Goal: Find specific page/section: Find specific page/section

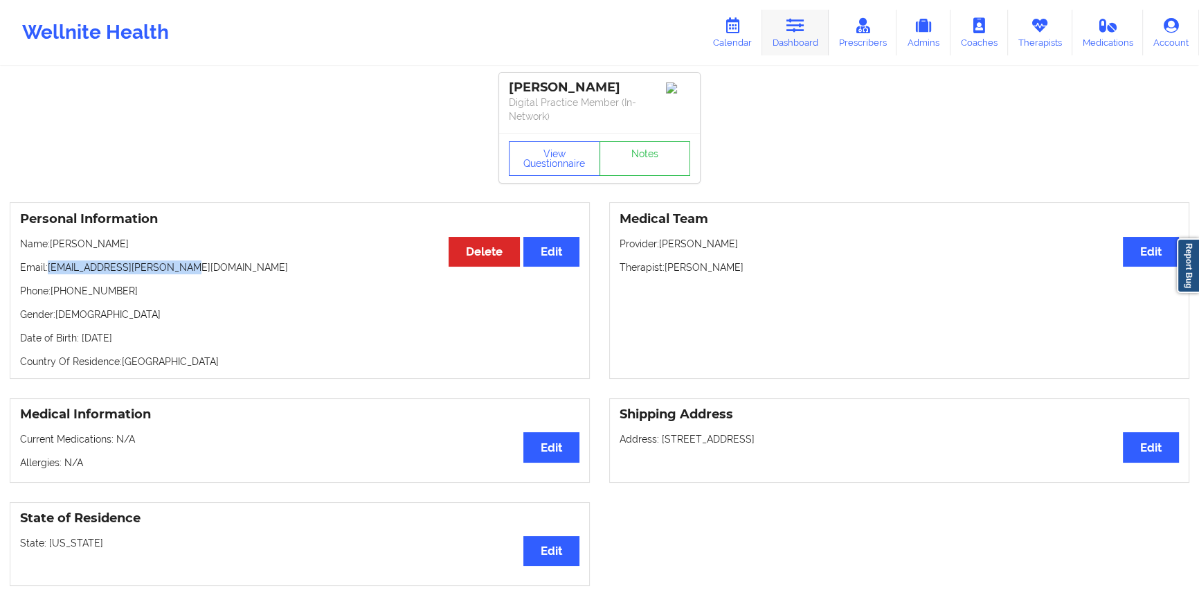
click at [788, 51] on link "Dashboard" at bounding box center [795, 33] width 66 height 46
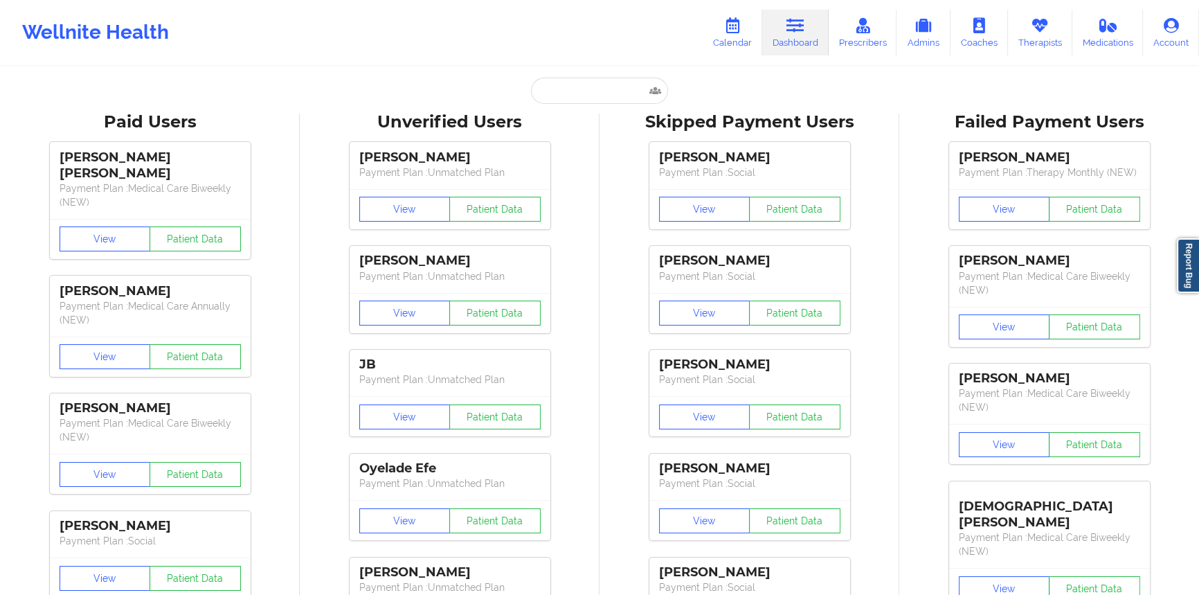
click at [593, 92] on input "text" at bounding box center [599, 91] width 137 height 26
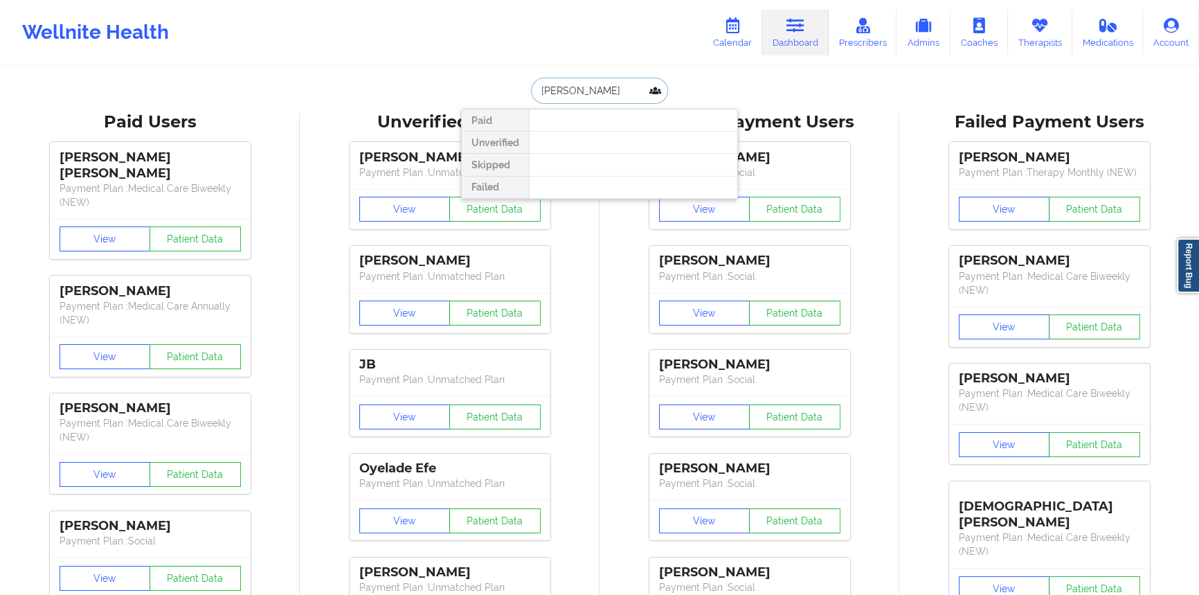
click at [550, 90] on input "[PERSON_NAME]" at bounding box center [599, 91] width 137 height 26
click at [609, 94] on input "[PERSON_NAME]" at bounding box center [599, 91] width 137 height 26
type input "[PERSON_NAME]"
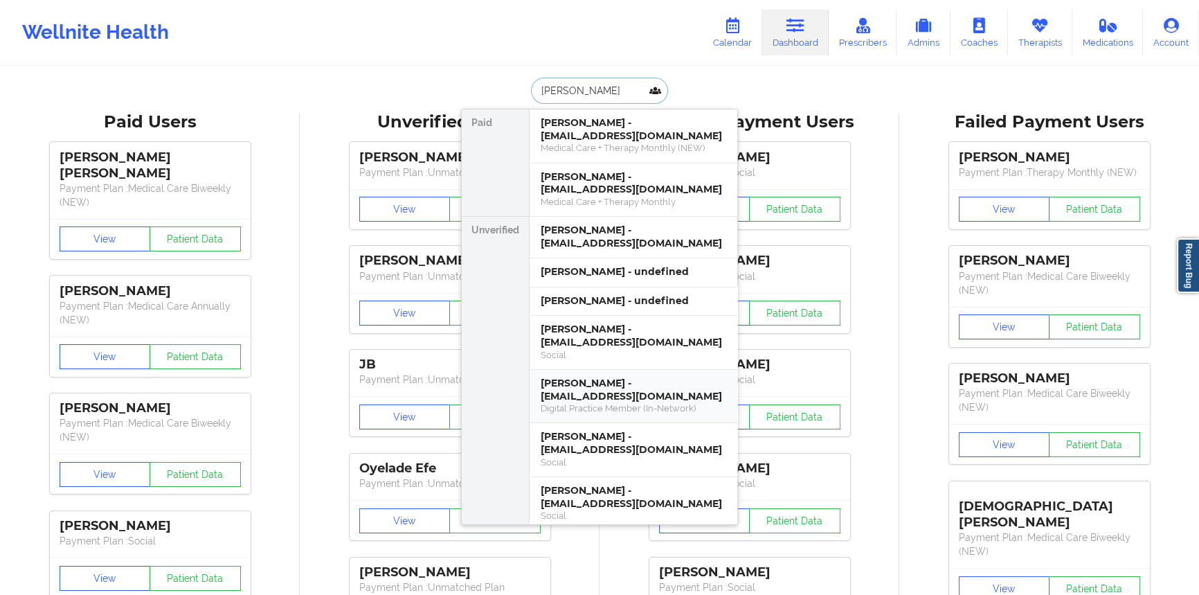
click at [597, 373] on div "[PERSON_NAME] - [EMAIL_ADDRESS][DOMAIN_NAME] Digital Practice Member (In-Networ…" at bounding box center [634, 397] width 208 height 54
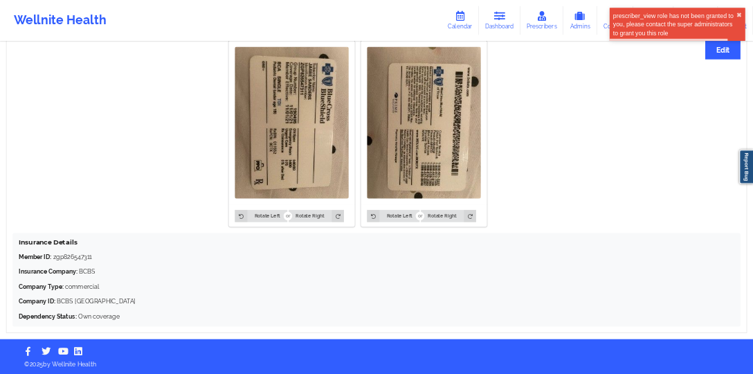
scroll to position [865, 0]
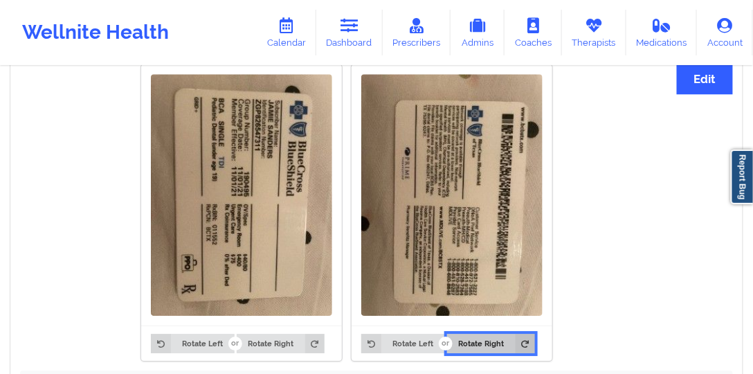
click at [514, 334] on button "Rotate Right" at bounding box center [491, 343] width 88 height 19
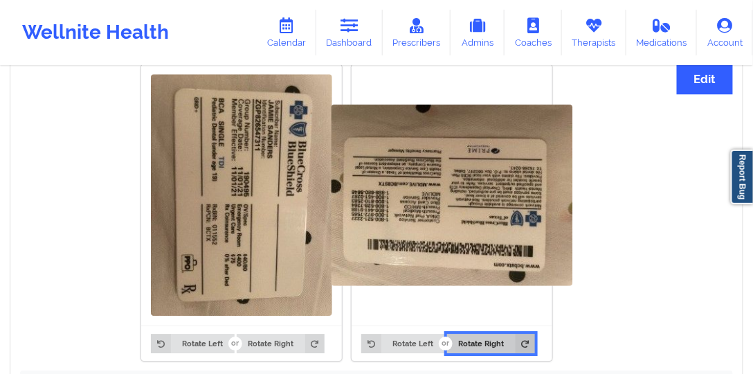
click at [513, 334] on button "Rotate Right" at bounding box center [491, 343] width 88 height 19
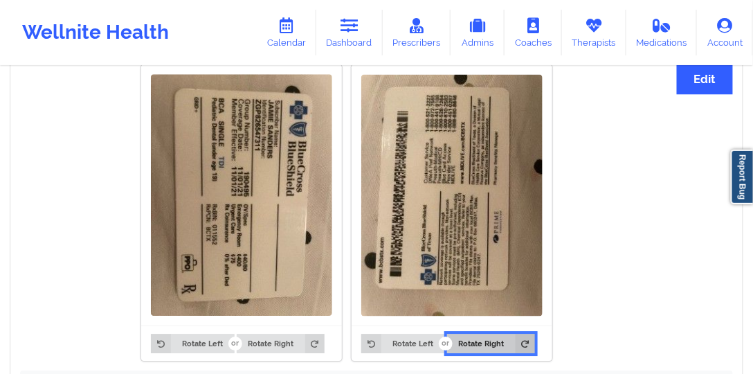
click at [513, 334] on button "Rotate Right" at bounding box center [491, 343] width 88 height 19
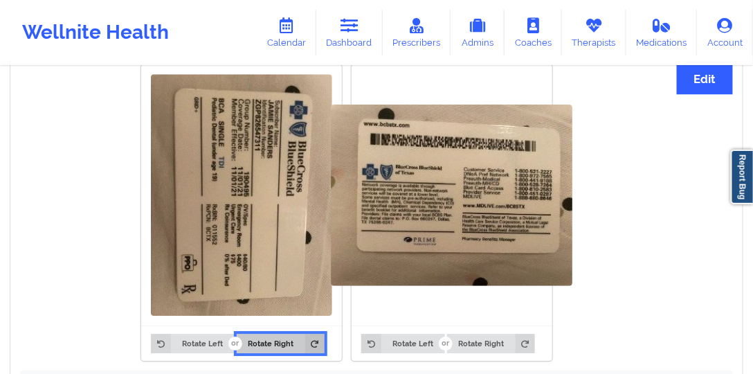
click at [268, 334] on button "Rotate Right" at bounding box center [281, 343] width 88 height 19
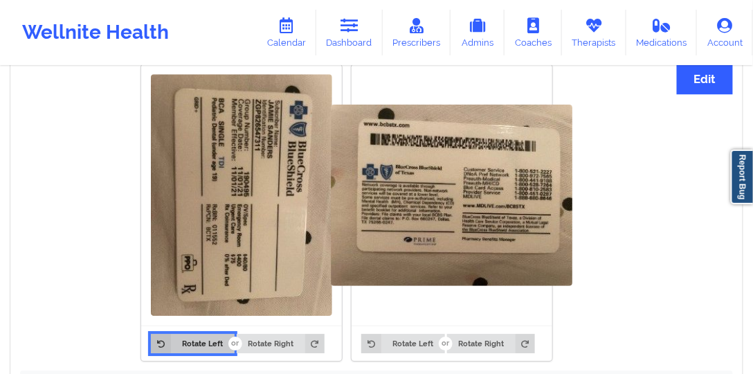
click at [214, 334] on button "Rotate Left" at bounding box center [192, 343] width 83 height 19
click at [215, 334] on button "Rotate Left" at bounding box center [192, 343] width 83 height 19
